Goal: Task Accomplishment & Management: Manage account settings

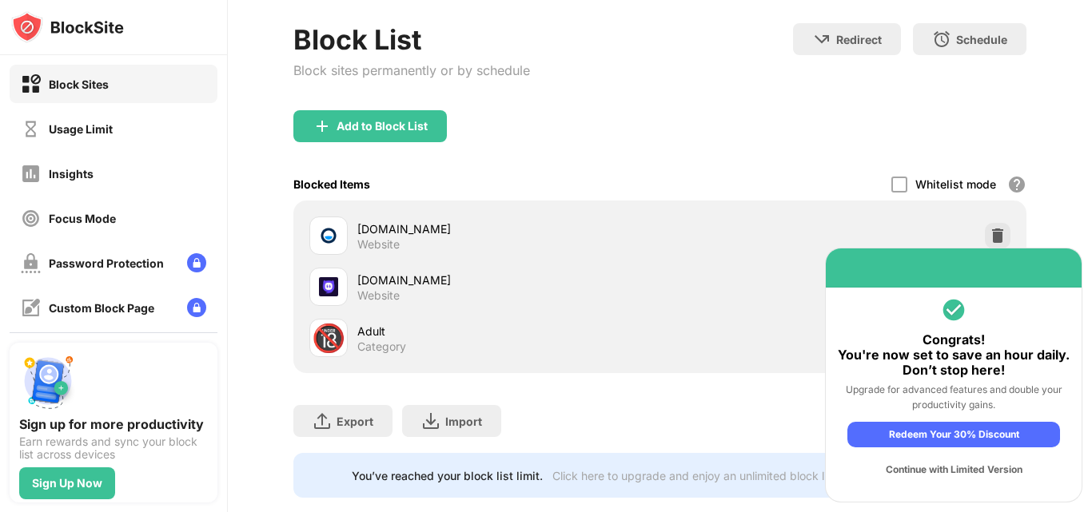
scroll to position [138, 0]
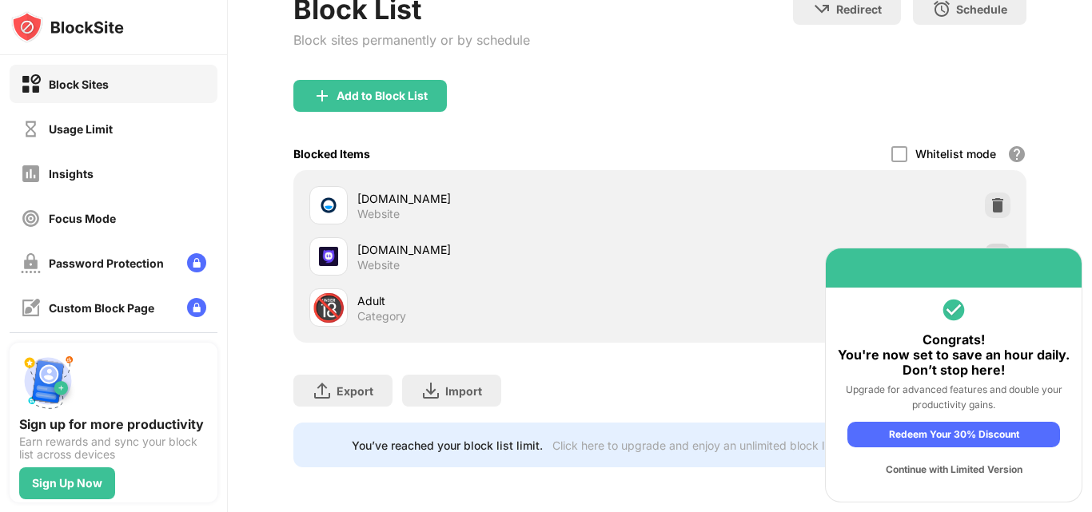
click at [990, 249] on img at bounding box center [998, 257] width 16 height 16
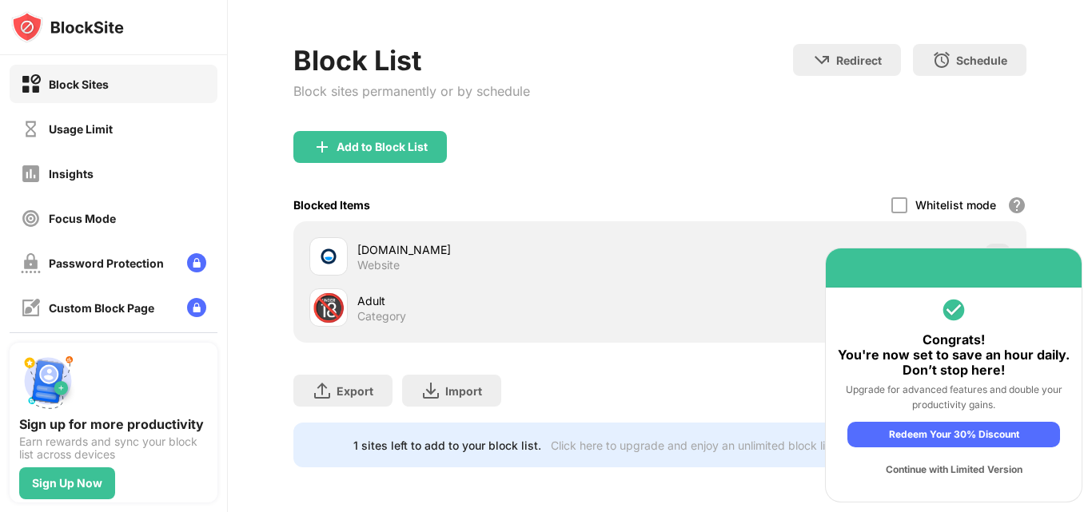
scroll to position [87, 0]
click at [437, 137] on div "Add to Block List" at bounding box center [369, 147] width 153 height 32
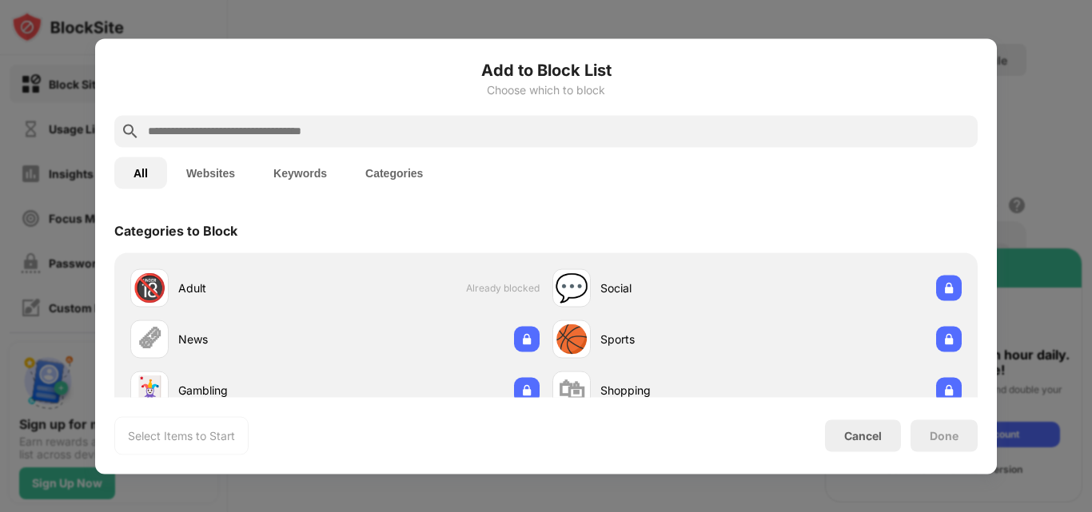
click at [314, 122] on input "text" at bounding box center [558, 130] width 825 height 19
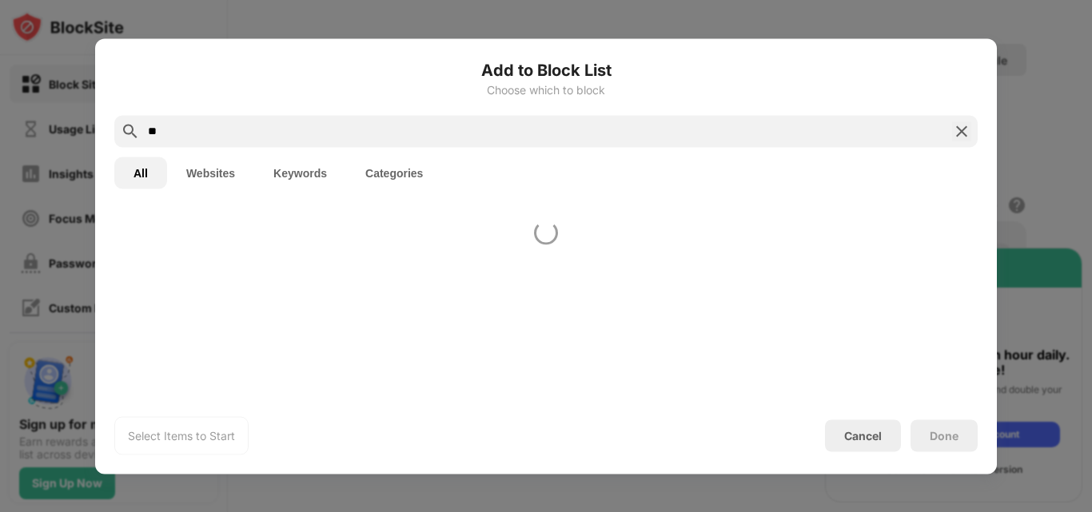
type input "*"
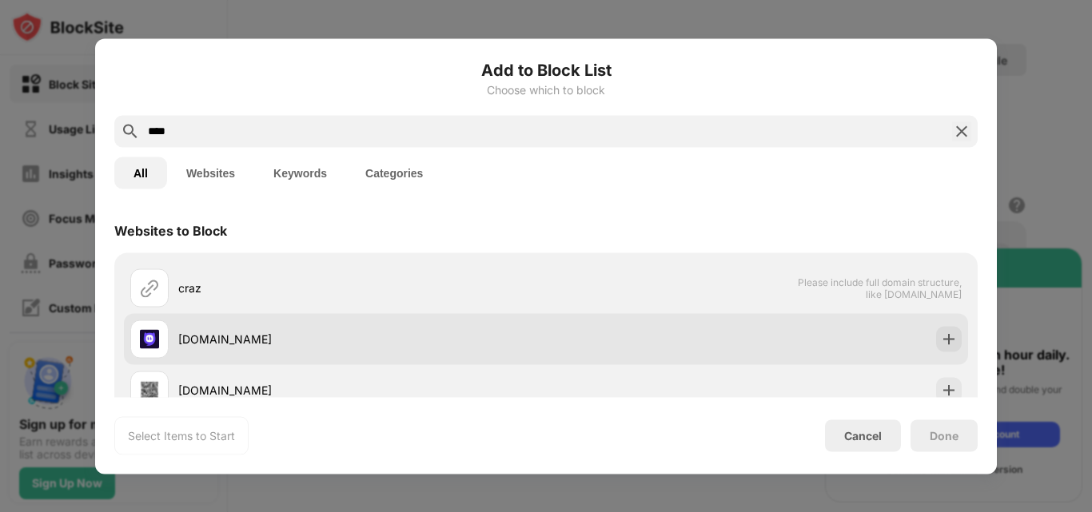
type input "****"
click at [177, 354] on div "[DOMAIN_NAME]" at bounding box center [338, 339] width 416 height 38
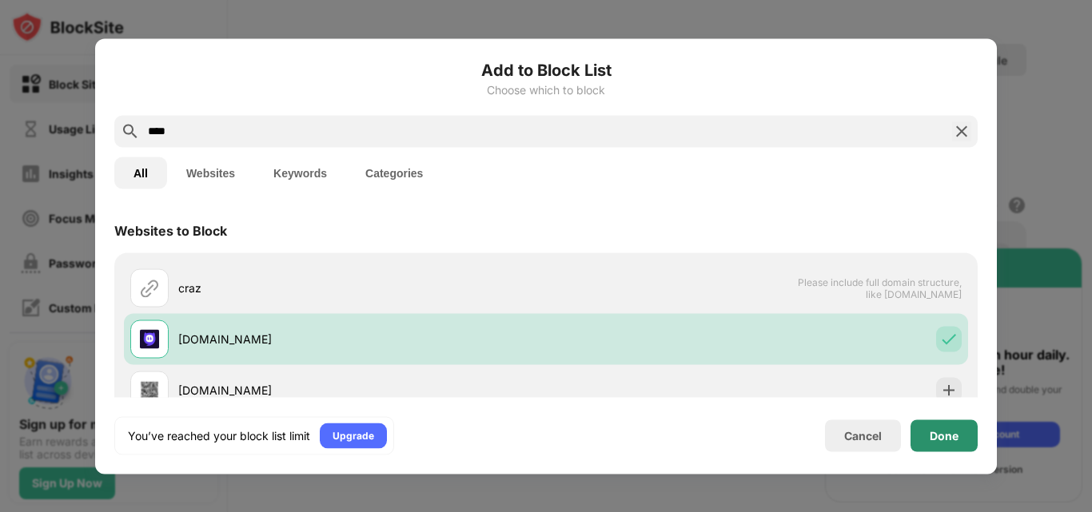
click at [949, 432] on div "Done" at bounding box center [944, 435] width 29 height 13
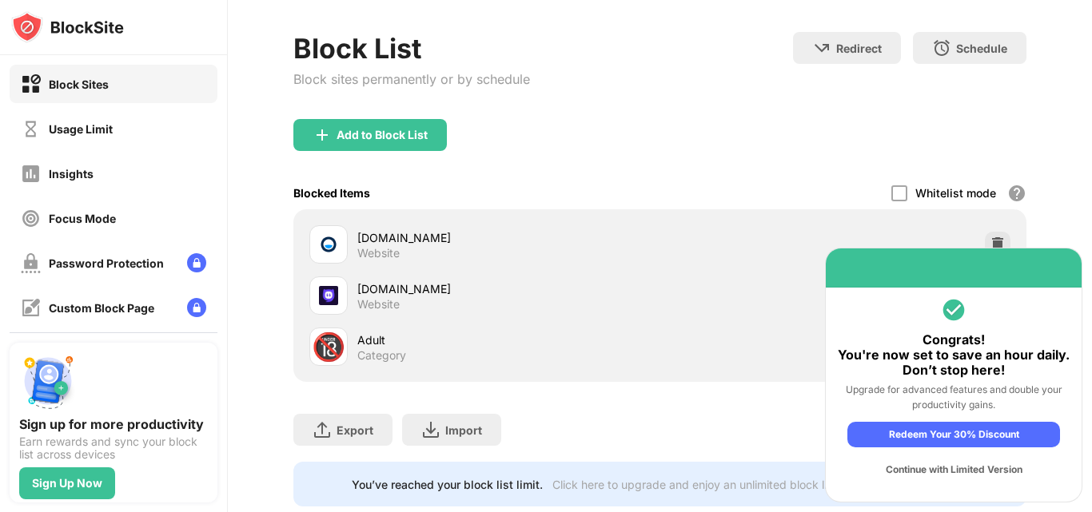
scroll to position [138, 0]
